Goal: Task Accomplishment & Management: Use online tool/utility

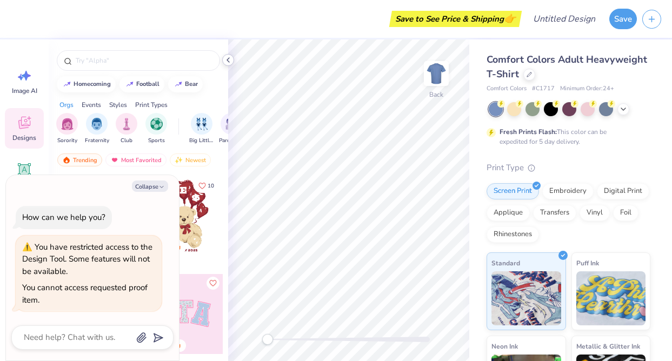
click at [229, 61] on icon at bounding box center [228, 60] width 9 height 9
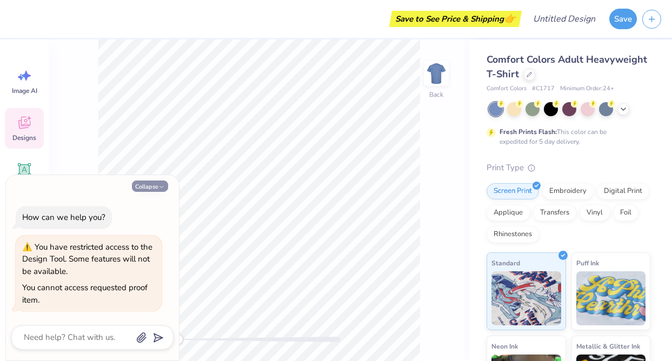
click at [152, 184] on button "Collapse" at bounding box center [150, 185] width 36 height 11
type textarea "x"
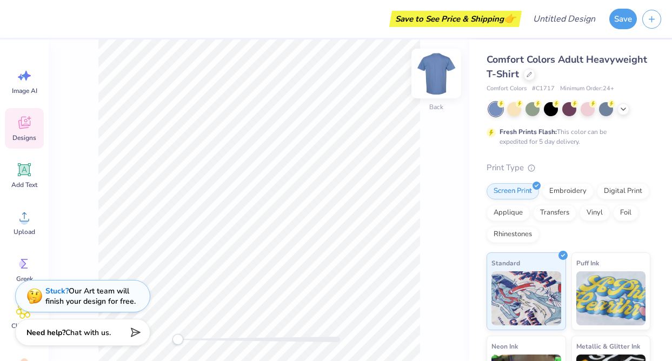
click at [434, 72] on img at bounding box center [435, 73] width 43 height 43
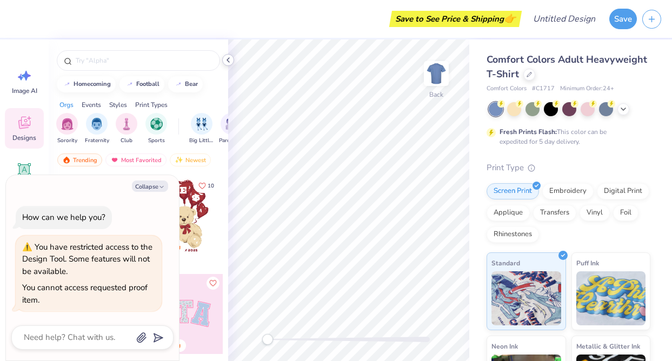
click at [229, 61] on icon at bounding box center [228, 60] width 9 height 9
type textarea "x"
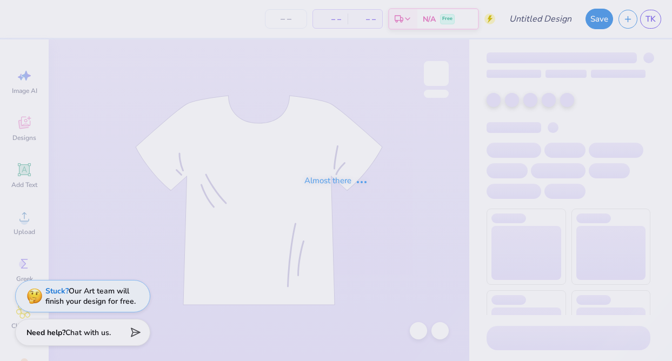
type input "APC designs 2"
type input "24"
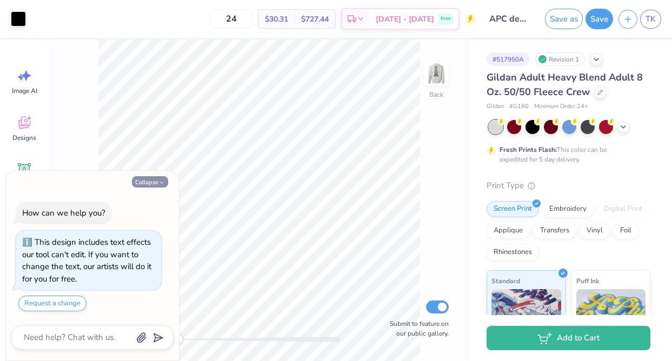
click at [158, 179] on button "Collapse" at bounding box center [150, 181] width 36 height 11
type textarea "x"
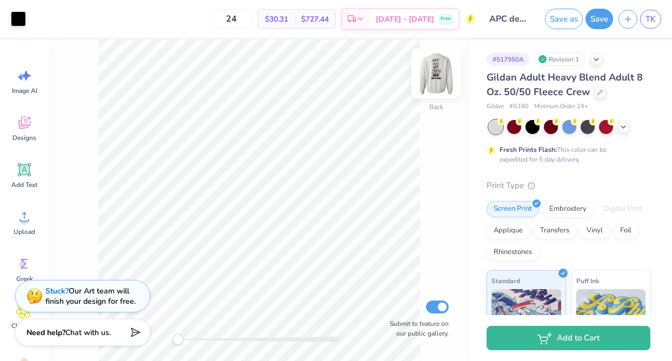
click at [445, 77] on img at bounding box center [435, 73] width 43 height 43
click at [441, 78] on img at bounding box center [435, 73] width 43 height 43
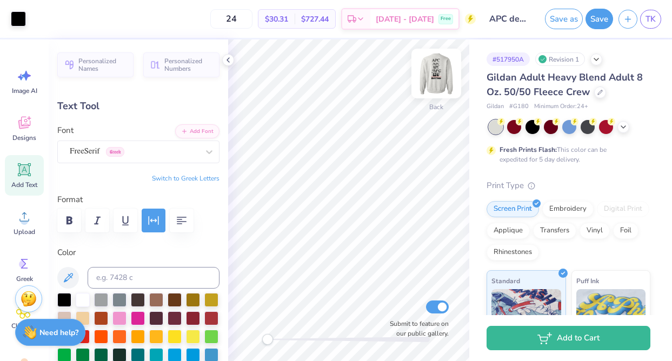
click at [437, 73] on img at bounding box center [435, 73] width 43 height 43
